Goal: Book appointment/travel/reservation

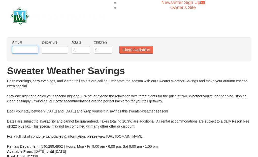
click at [29, 47] on input "text" at bounding box center [25, 50] width 26 height 8
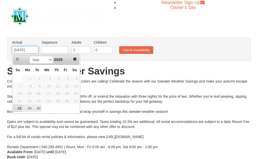
type input "[DATE]"
click at [62, 51] on input "text" at bounding box center [55, 50] width 26 height 8
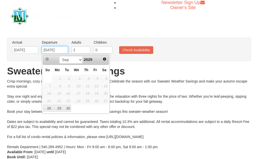
type input "[DATE]"
click at [141, 49] on button "Check Availability" at bounding box center [136, 50] width 34 height 8
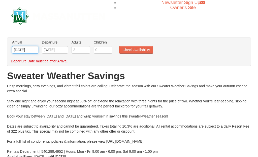
click at [27, 48] on input "[DATE]" at bounding box center [25, 50] width 26 height 8
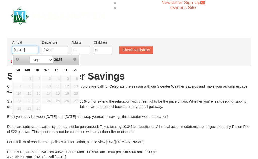
type input "[DATE]"
click at [138, 51] on button "Check Availability" at bounding box center [136, 50] width 34 height 8
type input "[DATE]"
